Goal: Find specific page/section: Find specific page/section

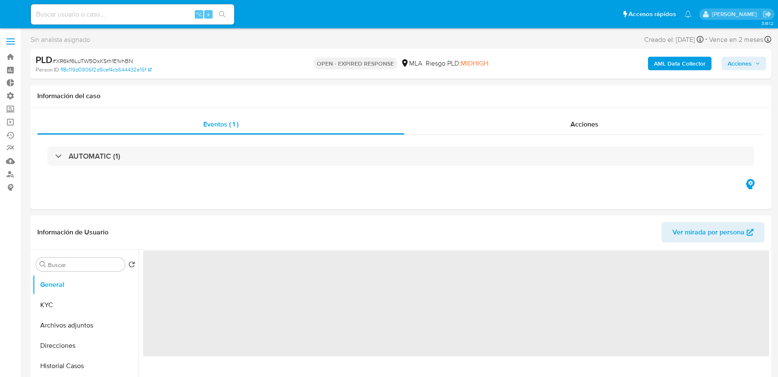
select select "10"
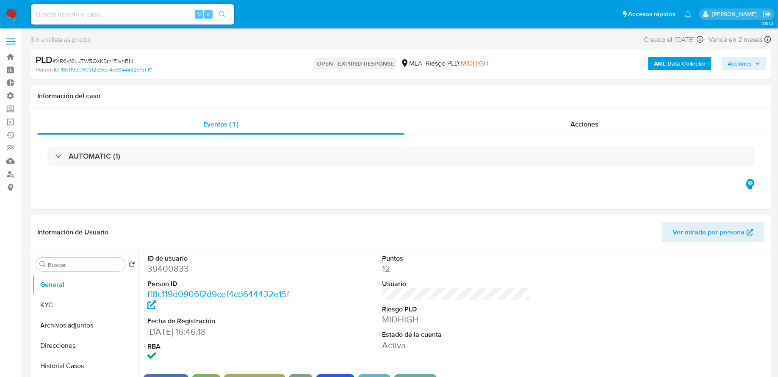
click at [124, 14] on input at bounding box center [132, 14] width 203 height 11
paste input "39400833"
type input "39400833"
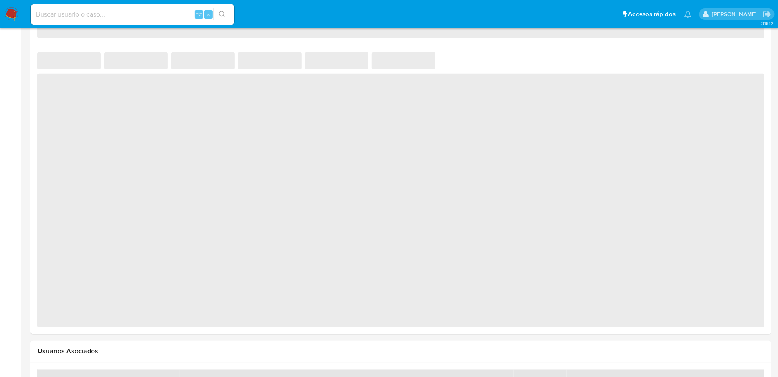
scroll to position [519, 0]
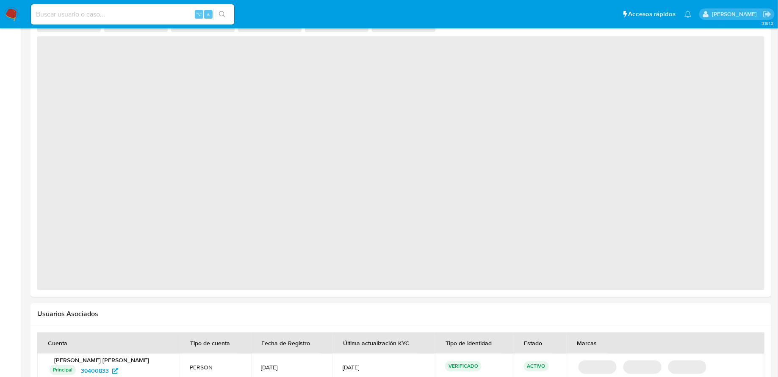
select select "10"
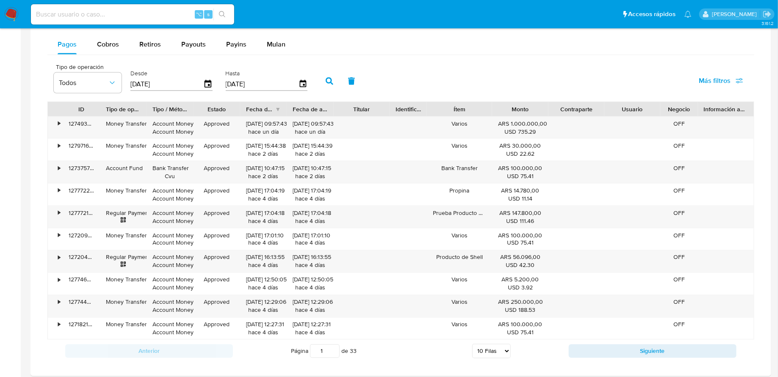
scroll to position [547, 0]
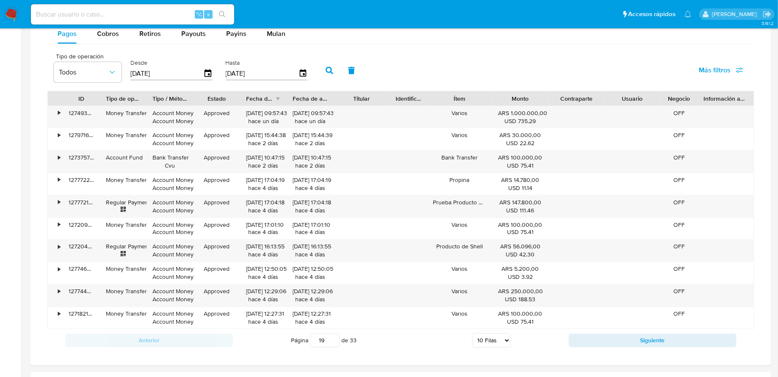
click at [332, 335] on input "19" at bounding box center [325, 341] width 30 height 14
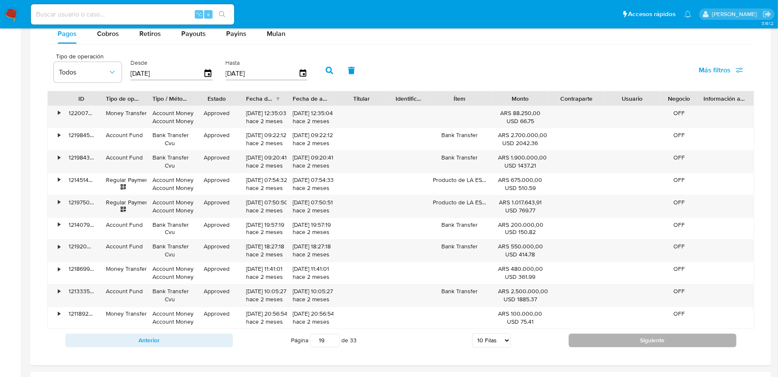
click at [588, 335] on button "Siguiente" at bounding box center [653, 341] width 168 height 14
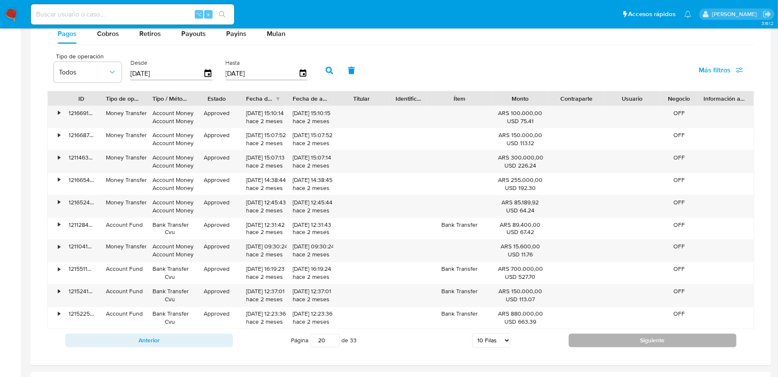
click at [585, 338] on button "Siguiente" at bounding box center [653, 341] width 168 height 14
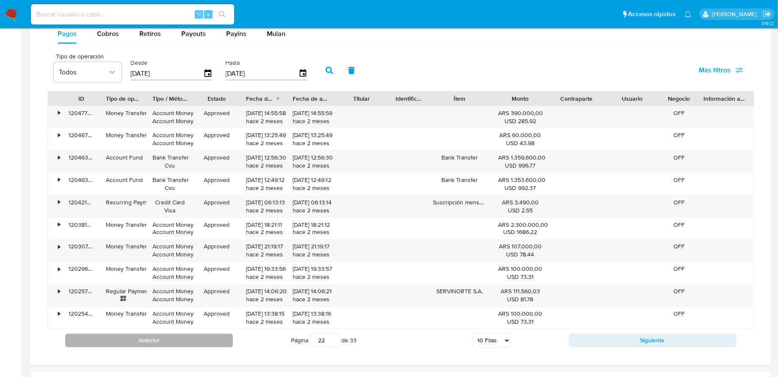
click at [200, 334] on button "Anterior" at bounding box center [149, 341] width 168 height 14
type input "21"
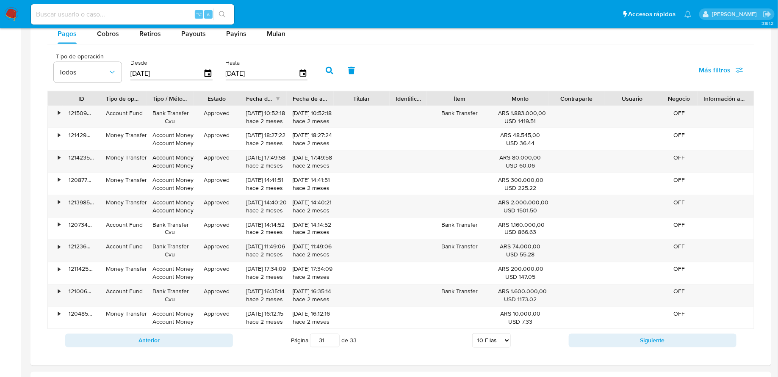
click at [334, 335] on input "31" at bounding box center [325, 341] width 30 height 14
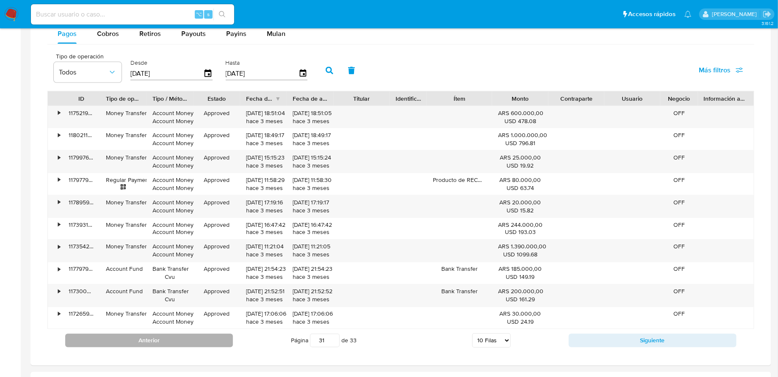
click at [213, 334] on button "Anterior" at bounding box center [149, 341] width 168 height 14
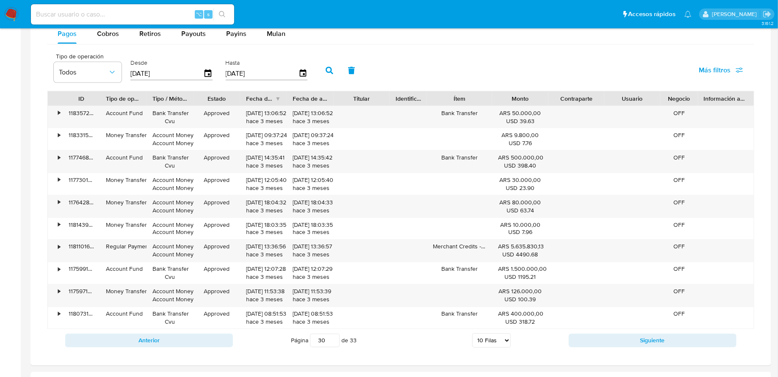
click at [207, 345] on div "Anterior Página 30 de 33 5 [PERSON_NAME] 10 [PERSON_NAME] 20 [PERSON_NAME] 25 […" at bounding box center [400, 340] width 707 height 23
click at [205, 338] on button "Anterior" at bounding box center [149, 341] width 168 height 14
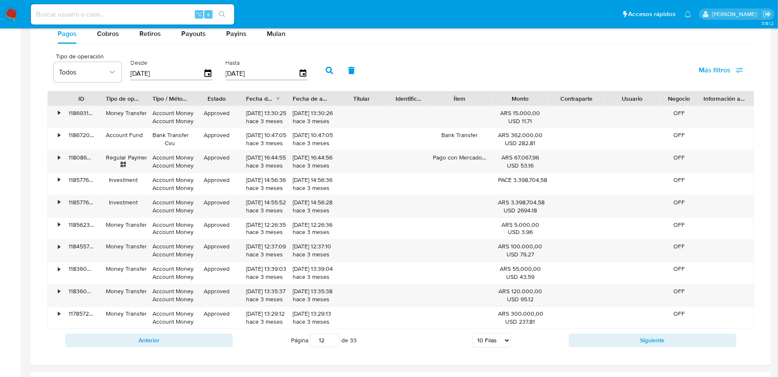
click at [332, 339] on input "12" at bounding box center [325, 341] width 30 height 14
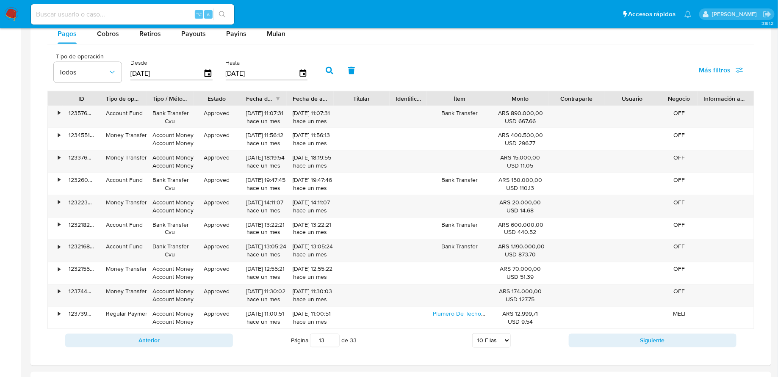
click at [334, 335] on input "13" at bounding box center [325, 341] width 30 height 14
click at [334, 335] on input "14" at bounding box center [325, 341] width 30 height 14
click at [334, 335] on input "15" at bounding box center [325, 341] width 30 height 14
click at [334, 335] on input "16" at bounding box center [325, 341] width 30 height 14
type input "16"
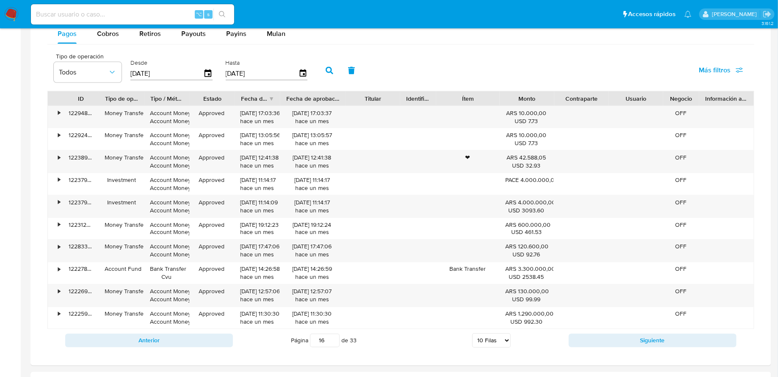
drag, startPoint x: 337, startPoint y: 93, endPoint x: 359, endPoint y: 94, distance: 22.4
click at [359, 94] on div "ID Tipo de operación Tipo / Método Estado Fecha de creación Fecha de aprobación…" at bounding box center [401, 98] width 706 height 14
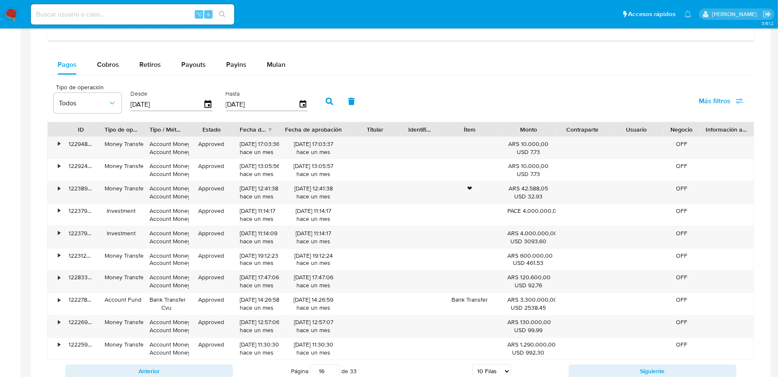
scroll to position [511, 0]
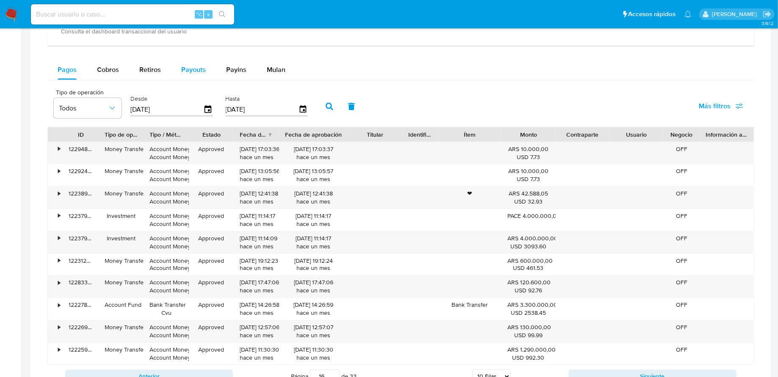
click at [196, 73] on div "Payouts" at bounding box center [193, 70] width 25 height 20
select select "10"
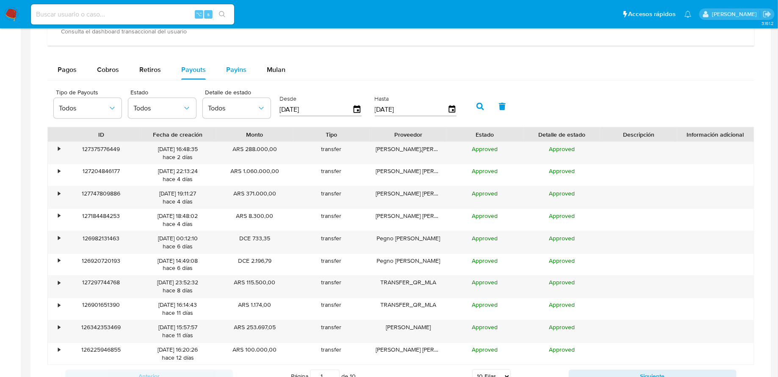
click at [241, 72] on span "Payins" at bounding box center [236, 70] width 20 height 10
select select "10"
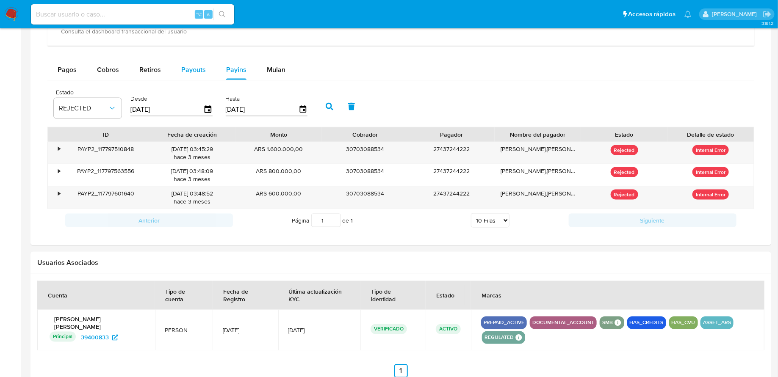
click at [202, 67] on span "Payouts" at bounding box center [193, 70] width 25 height 10
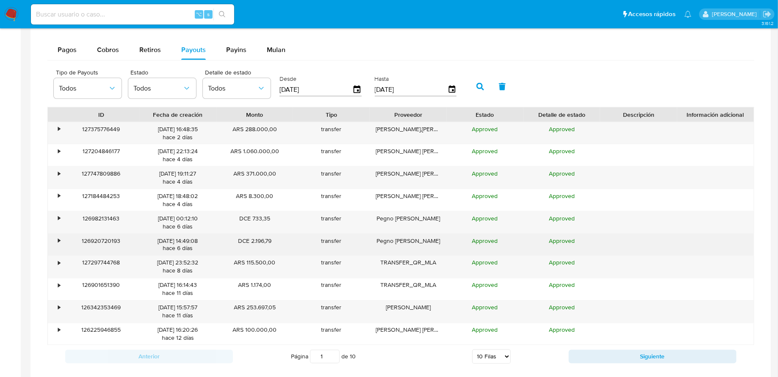
scroll to position [544, 0]
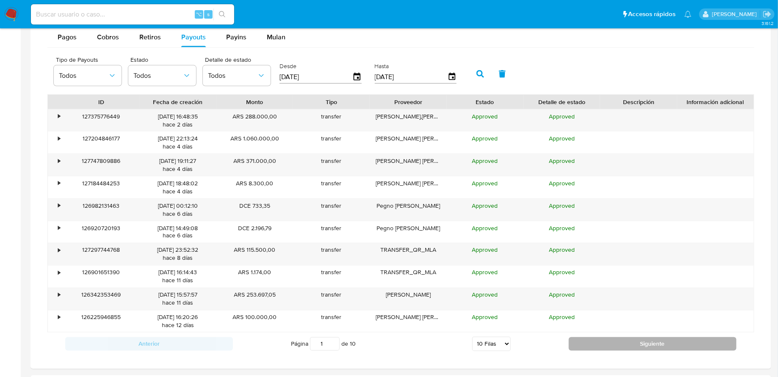
click at [588, 340] on button "Siguiente" at bounding box center [653, 344] width 168 height 14
click at [587, 341] on button "Siguiente" at bounding box center [653, 344] width 168 height 14
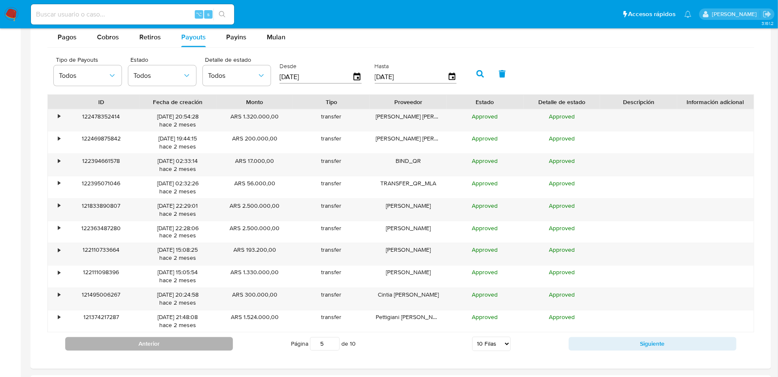
click at [223, 346] on button "Anterior" at bounding box center [149, 344] width 168 height 14
type input "4"
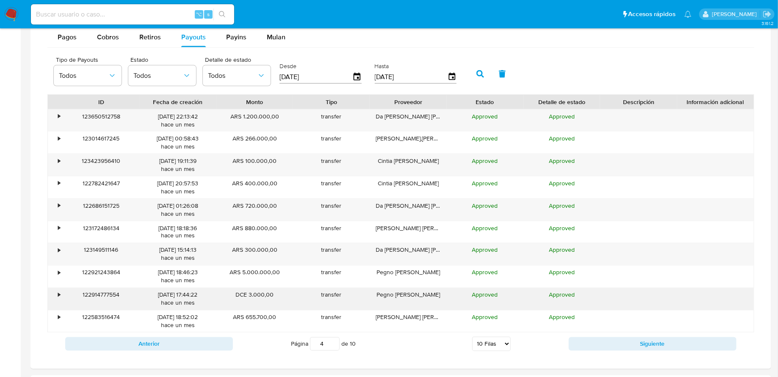
click at [56, 296] on div "•" at bounding box center [55, 299] width 15 height 22
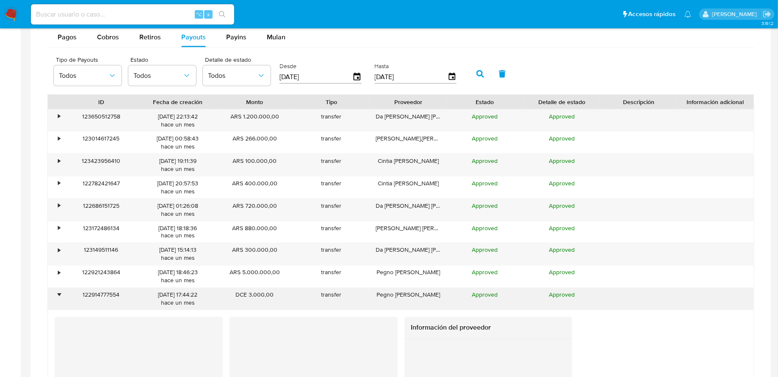
scroll to position [712, 0]
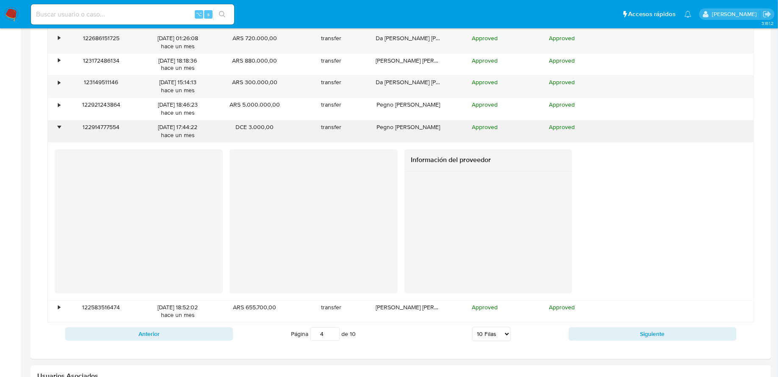
click at [58, 124] on div "•" at bounding box center [59, 128] width 2 height 8
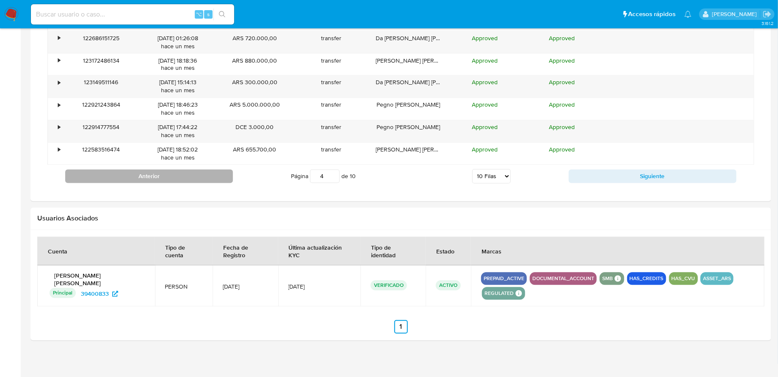
click at [189, 175] on button "Anterior" at bounding box center [149, 177] width 168 height 14
click at [188, 177] on button "Anterior" at bounding box center [149, 177] width 168 height 14
type input "2"
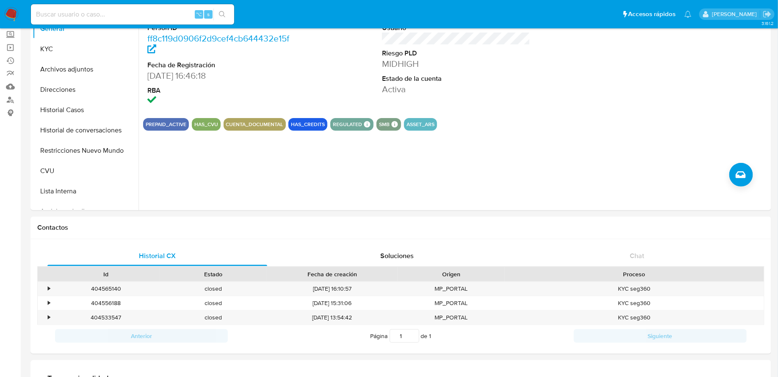
scroll to position [43, 0]
